Goal: Feedback & Contribution: Submit feedback/report problem

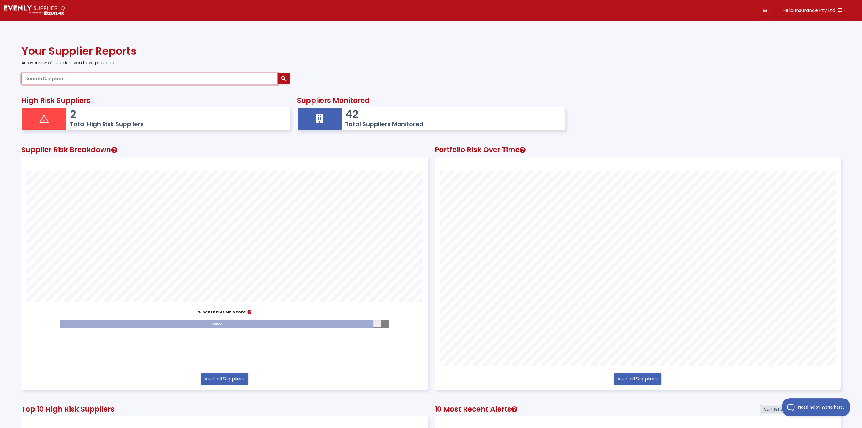
click at [78, 79] on input "Search Suppliers" at bounding box center [149, 78] width 256 height 11
type input "open"
click at [285, 81] on icon "button" at bounding box center [283, 78] width 5 height 5
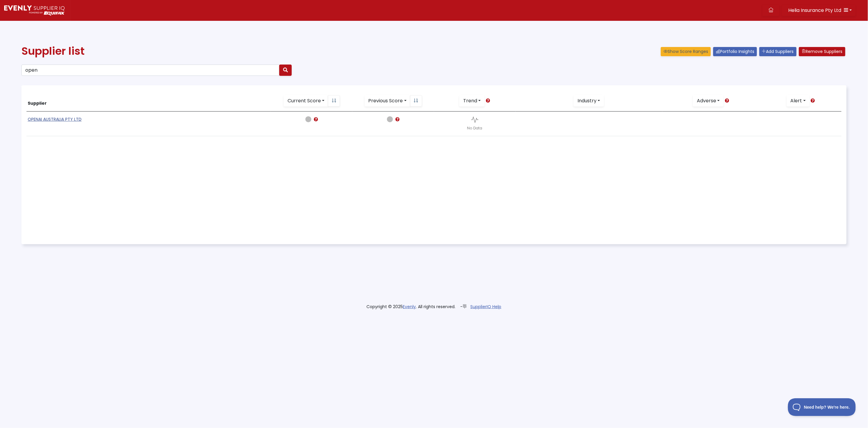
click at [49, 121] on link "OPENAI AUSTRALIA PTY LTD" at bounding box center [55, 119] width 54 height 6
click at [316, 120] on icon at bounding box center [316, 119] width 4 height 4
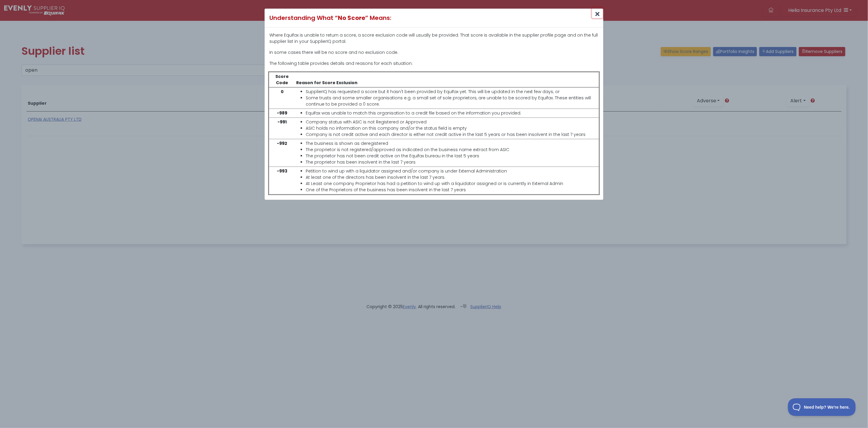
click at [597, 14] on icon "Close" at bounding box center [597, 14] width 4 height 6
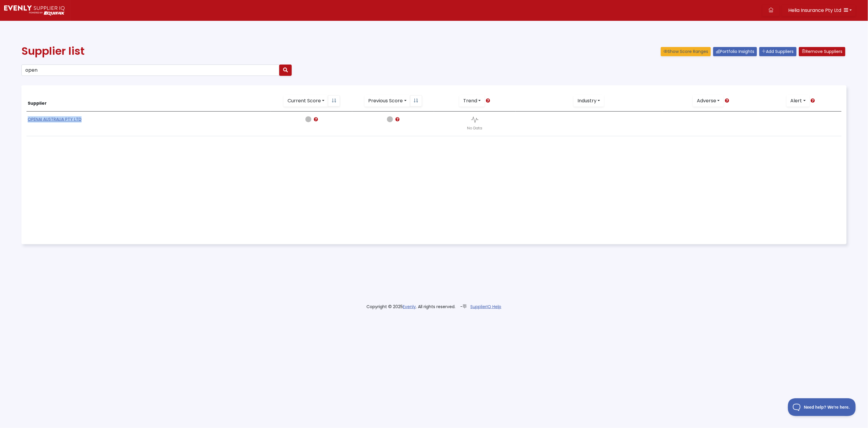
drag, startPoint x: 85, startPoint y: 120, endPoint x: 27, endPoint y: 121, distance: 57.8
click at [26, 121] on td "OPENAI AUSTRALIA PTY LTD" at bounding box center [148, 124] width 244 height 25
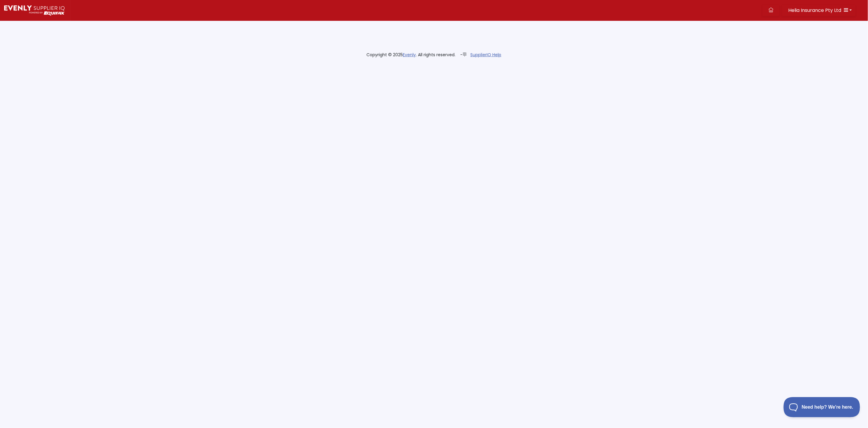
click at [826, 407] on span "Need help? We're here." at bounding box center [817, 406] width 68 height 4
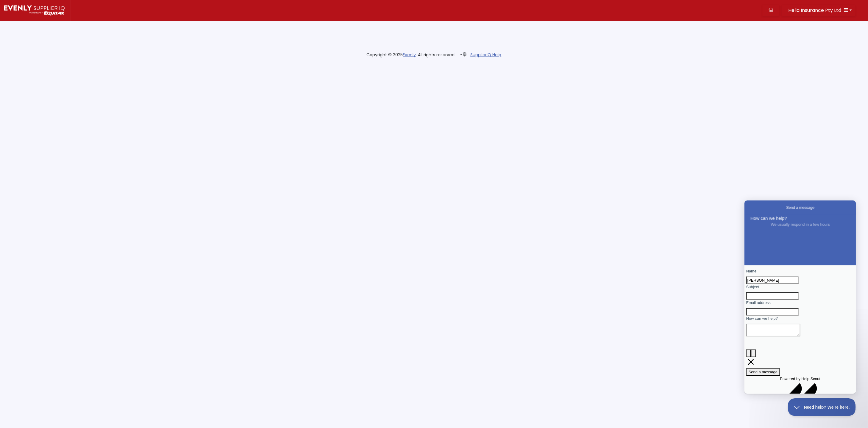
type input "[PERSON_NAME]"
click at [671, 65] on html "Helia Insurance Pty Ltd Dashboard Portfolio Insights All Alerts Supplier List A…" at bounding box center [434, 32] width 868 height 65
click at [779, 300] on input "Subject" at bounding box center [772, 296] width 52 height 8
type input "No score/data"
click at [769, 316] on input "Email address" at bounding box center [772, 312] width 52 height 8
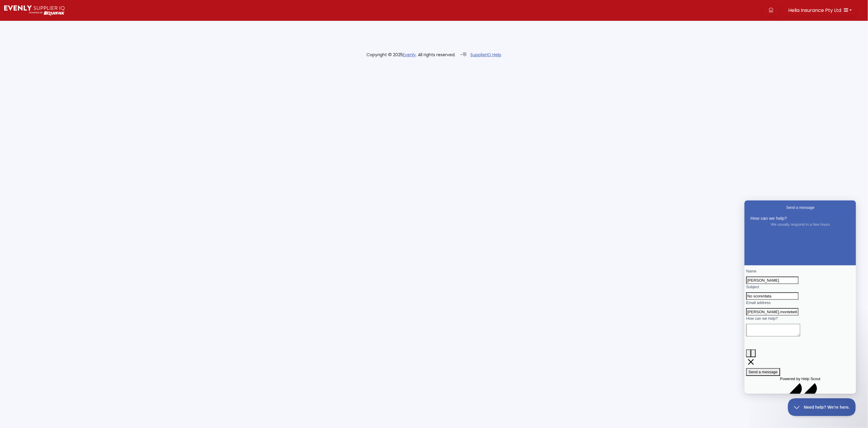
type input "[PERSON_NAME][EMAIL_ADDRESS][PERSON_NAME][DOMAIN_NAME]"
click at [774, 336] on textarea "How can we help?" at bounding box center [773, 330] width 54 height 13
click at [800, 336] on textarea "Hi, I have added a new supplier" at bounding box center [773, 330] width 54 height 13
paste textarea "Aon - Executive and [PERSON_NAME] Remuneration Benchmarking review – 2025"
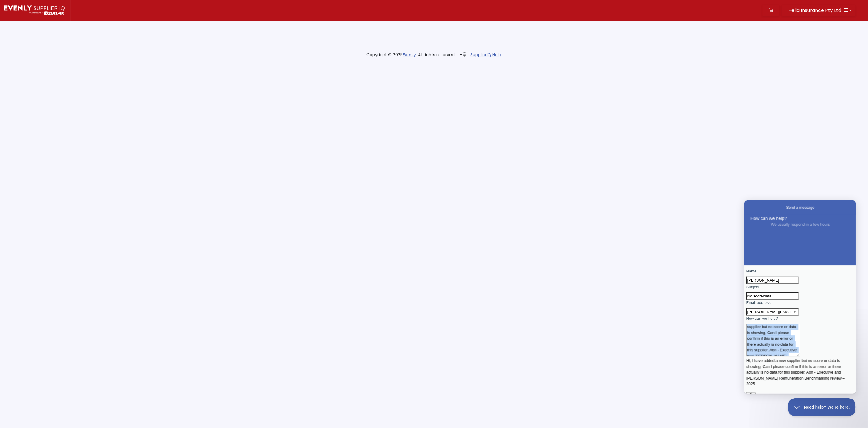
scroll to position [10, 0]
click at [802, 358] on div "Hi, I have added a new supplier but no score or data is showing, Can I please c…" at bounding box center [800, 358] width 108 height 69
drag, startPoint x: 780, startPoint y: 371, endPoint x: 787, endPoint y: 373, distance: 6.5
click at [781, 356] on textarea "Hi, I have added a new supplier but no score or data is showing, Can I please c…" at bounding box center [773, 340] width 54 height 32
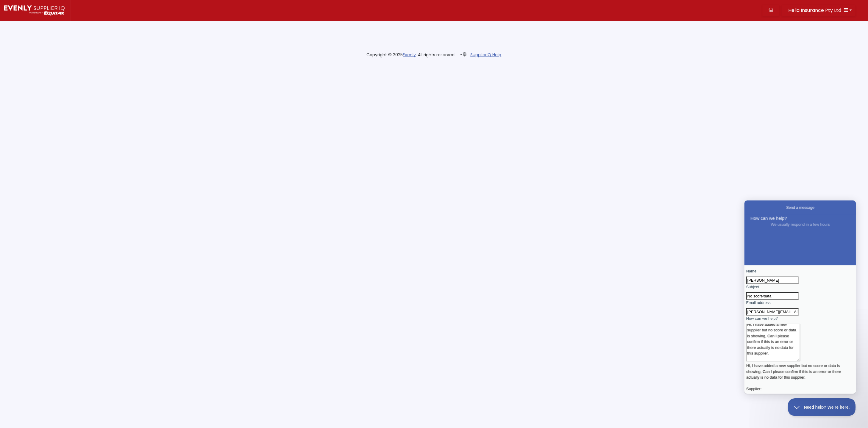
paste textarea "97 687 082 793 Active OPENAI AUSTRALIA PTY LTD"
click at [771, 366] on textarea "Hi, I have added a new supplier but no score or data is showing, Can I please c…" at bounding box center [773, 345] width 54 height 43
click at [772, 366] on textarea "Hi, I have added a new supplier but no score or data is showing, Can I please c…" at bounding box center [773, 345] width 54 height 43
click at [800, 366] on textarea "Hi, I have added a new supplier but no score or data is showing, Can I please c…" at bounding box center [773, 345] width 54 height 43
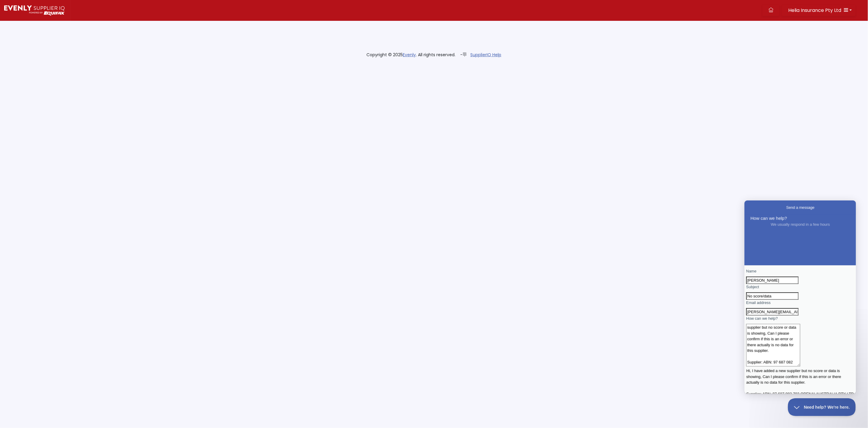
scroll to position [47, 0]
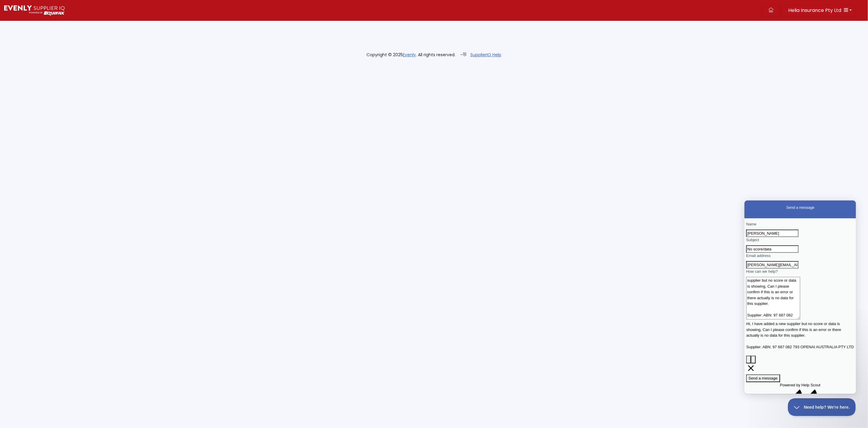
type textarea "Hi, I have added a new supplier but no score or data is showing, Can I please c…"
click at [777, 376] on span "Send a message" at bounding box center [762, 378] width 29 height 4
